Goal: Transaction & Acquisition: Purchase product/service

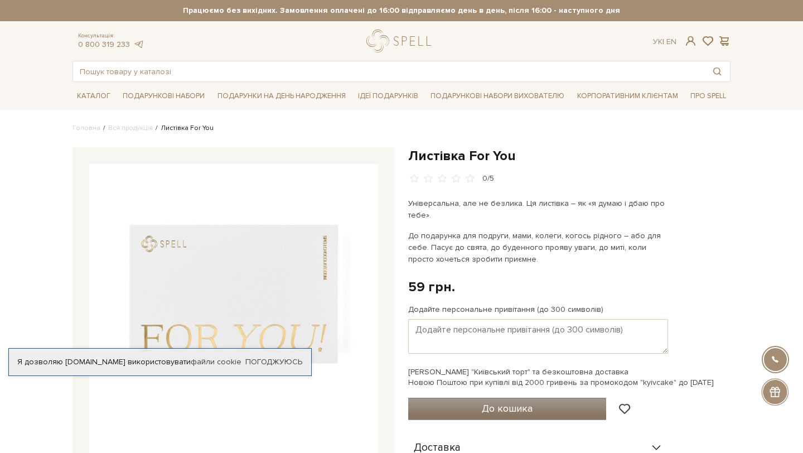
click at [461, 406] on button "До кошика" at bounding box center [507, 408] width 198 height 22
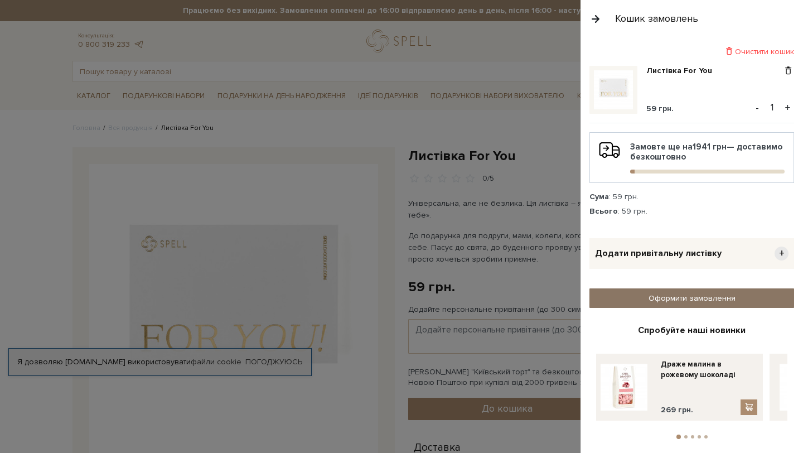
click at [650, 299] on link "Оформити замовлення" at bounding box center [691, 298] width 205 height 20
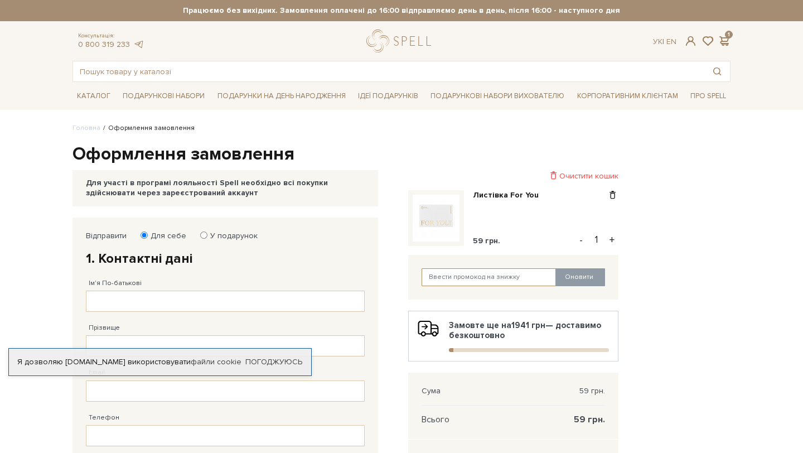
click at [515, 283] on input "text" at bounding box center [488, 277] width 135 height 18
paste input "analytics"
type input "analytics"
click at [572, 279] on button "Оновити" at bounding box center [580, 277] width 50 height 18
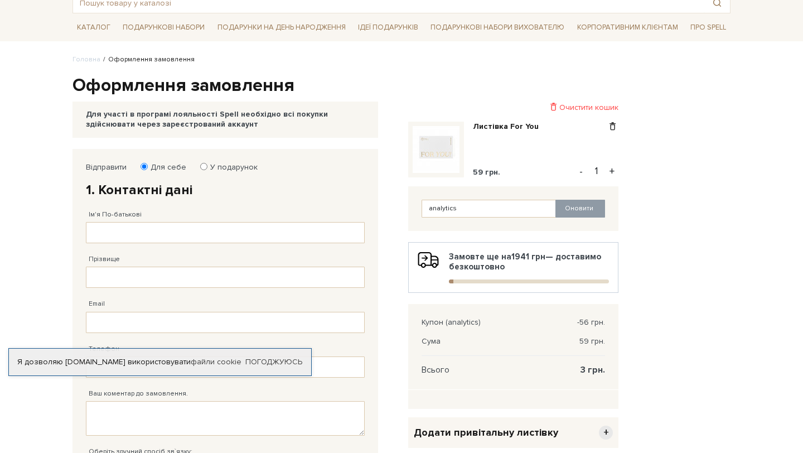
scroll to position [109, 0]
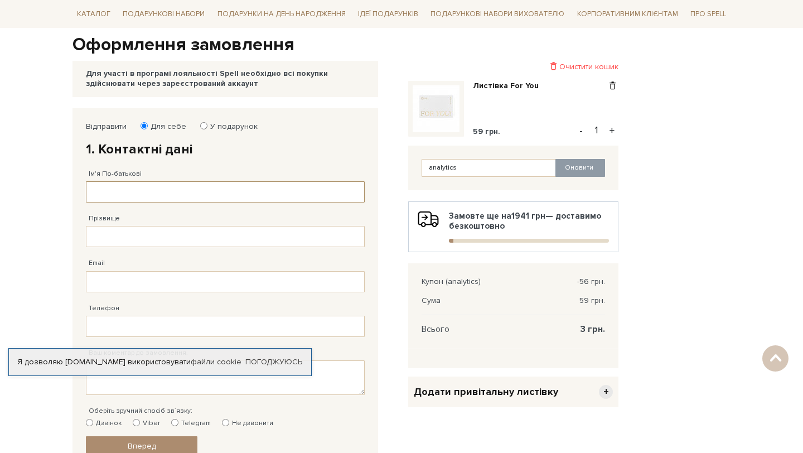
click at [208, 192] on input "Ім'я По-батькові" at bounding box center [225, 191] width 279 height 21
type input "[PERSON_NAME]"
type input "Молодих"
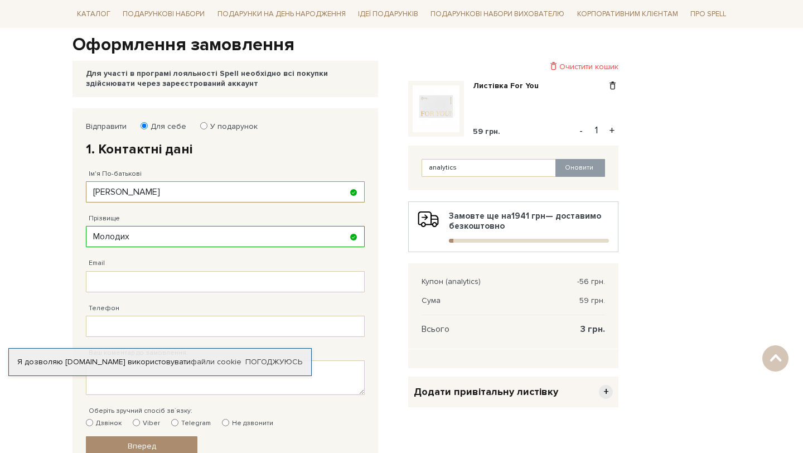
click at [177, 197] on input "[PERSON_NAME]" at bounding box center [225, 191] width 279 height 21
type input "[PERSON_NAME]"
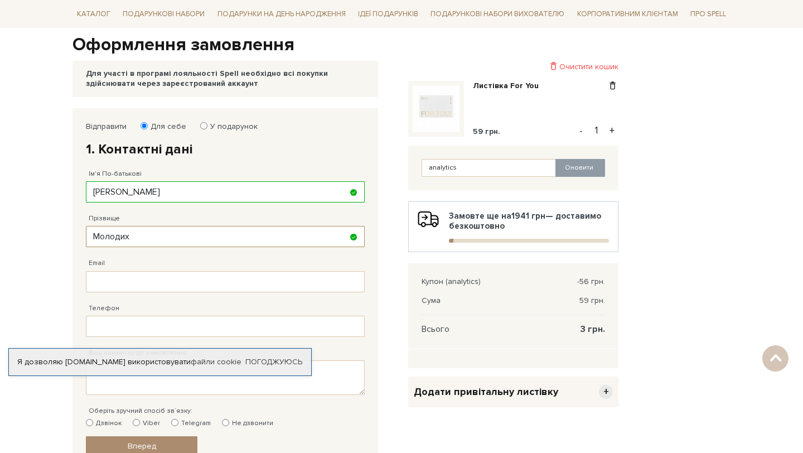
click at [152, 234] on input "Молодих" at bounding box center [225, 236] width 279 height 21
type input "[PERSON_NAME]"
click at [137, 281] on input "Email" at bounding box center [225, 281] width 279 height 21
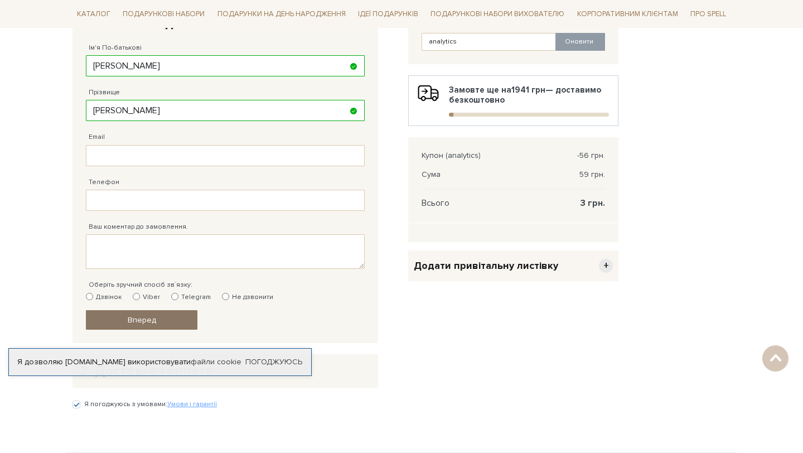
click at [128, 313] on link "Вперед" at bounding box center [141, 320] width 111 height 20
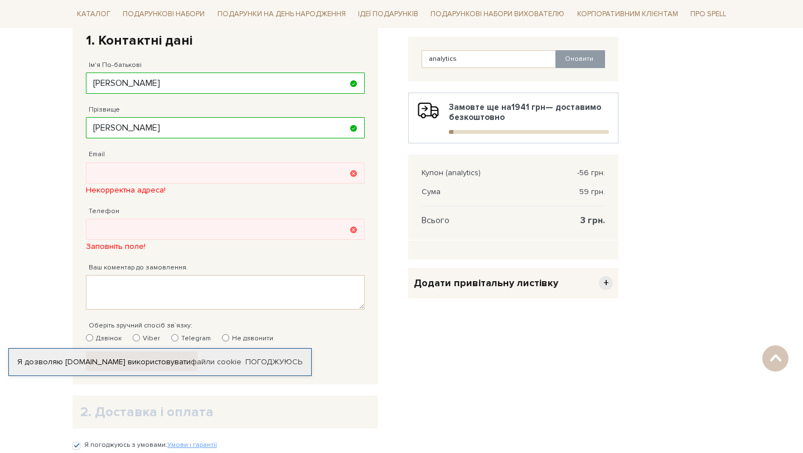
scroll to position [217, 0]
click at [148, 172] on input "Email" at bounding box center [225, 173] width 279 height 21
type input "в"
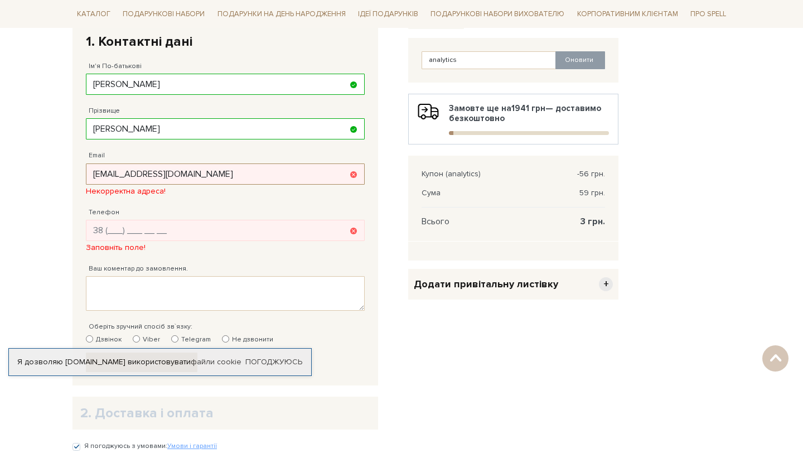
type input "[EMAIL_ADDRESS][DOMAIN_NAME]"
click at [173, 225] on input "Телефон" at bounding box center [225, 230] width 279 height 21
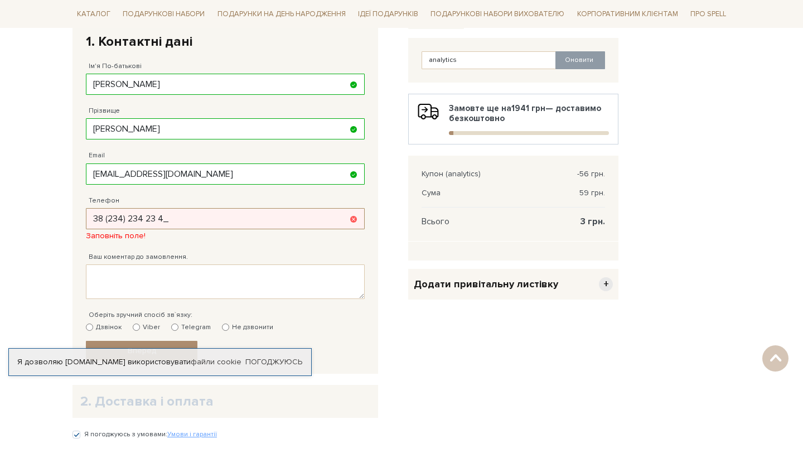
type input "[PHONE_NUMBER]"
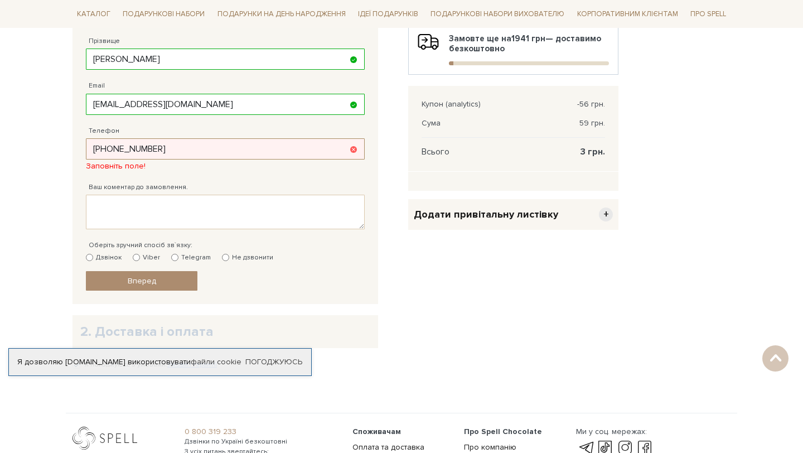
scroll to position [295, 0]
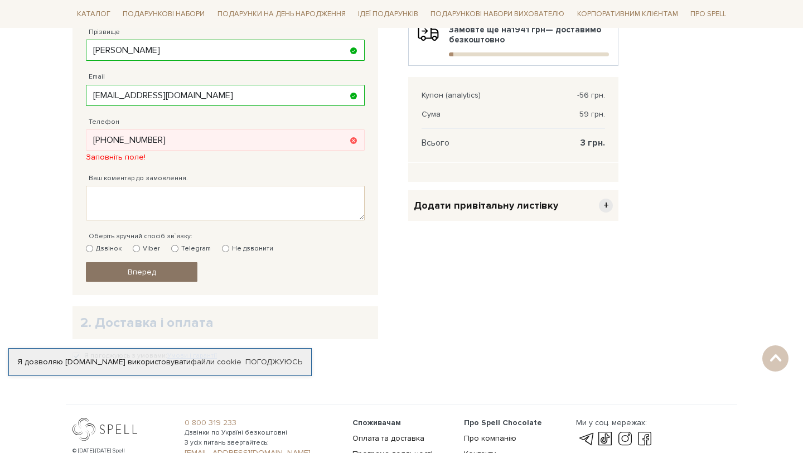
click at [150, 271] on div "Відправити Для себе У подарунок 1. Контактні дані Ім'я По-батькові [PERSON_NAME…" at bounding box center [225, 108] width 290 height 357
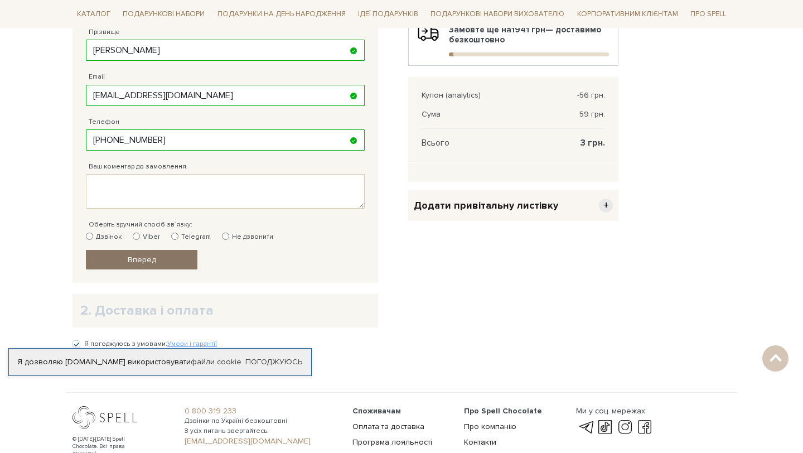
click at [159, 264] on link "Вперед" at bounding box center [141, 260] width 111 height 20
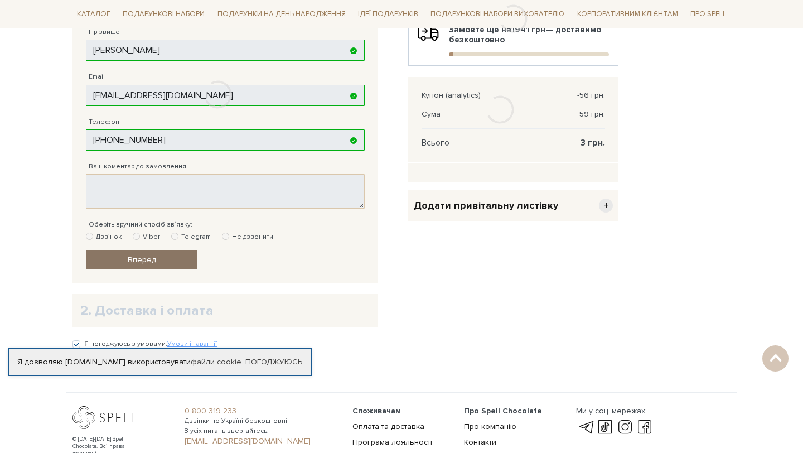
scroll to position [217, 0]
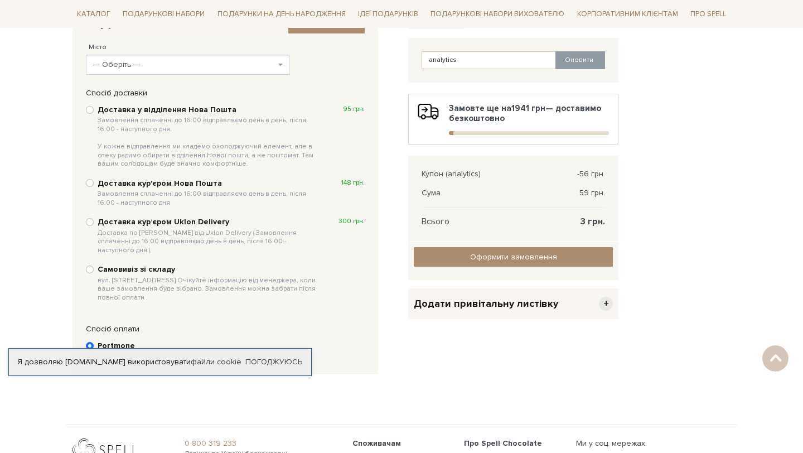
click at [169, 76] on div "2. Доставка і оплата Змінити контакти Місто --- Оберіть --- [GEOGRAPHIC_DATA] […" at bounding box center [225, 44] width 290 height 72
click at [171, 69] on span "--- Оберіть ---" at bounding box center [184, 64] width 182 height 11
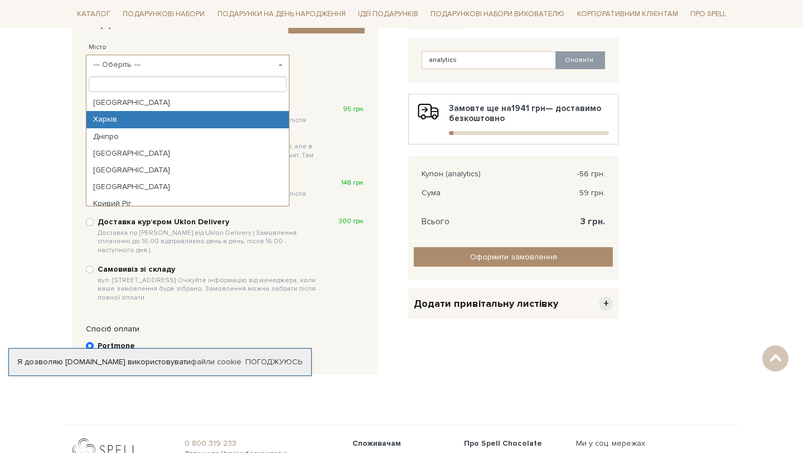
select select "Харків"
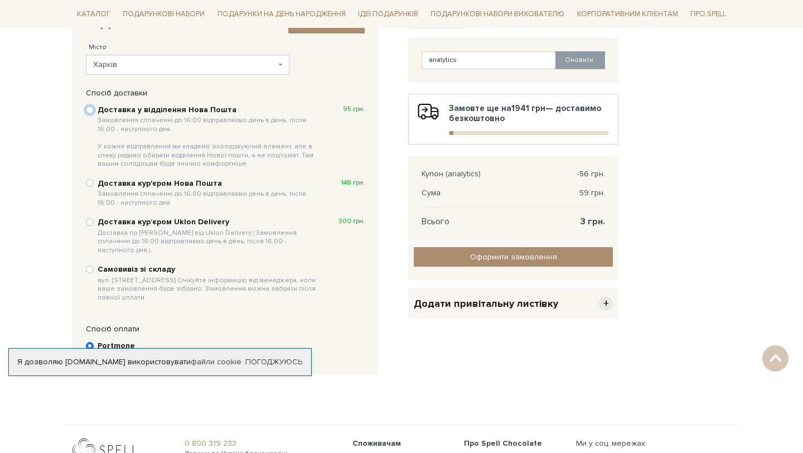
click at [91, 109] on input "Доставка у відділення Нова Пошта Замовлення сплаченні до 16:00 відправляємо ден…" at bounding box center [90, 110] width 8 height 8
radio input "true"
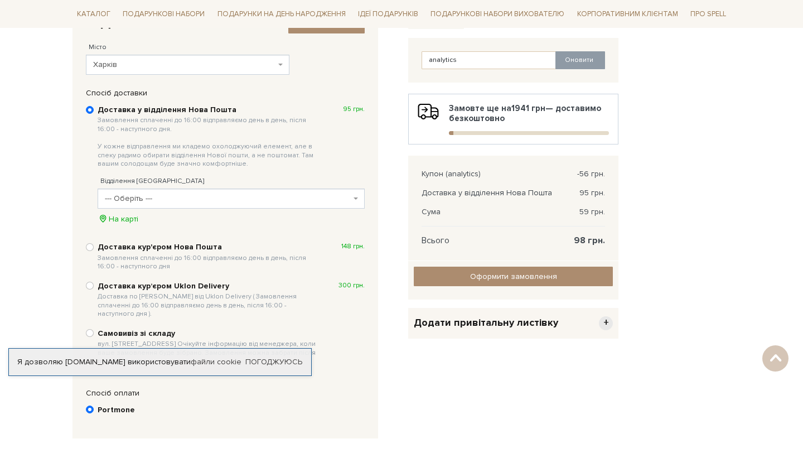
click at [132, 193] on span "--- Оберіть ---" at bounding box center [228, 198] width 246 height 11
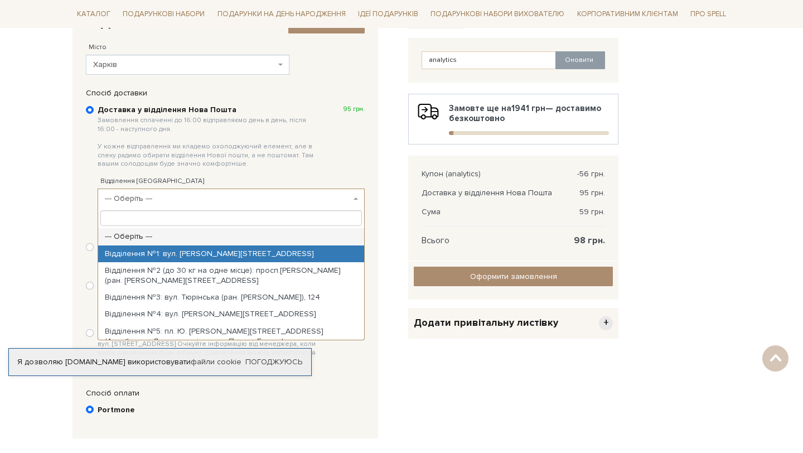
select select "Відділення №1: вул. [PERSON_NAME][STREET_ADDRESS]"
